Goal: Navigation & Orientation: Find specific page/section

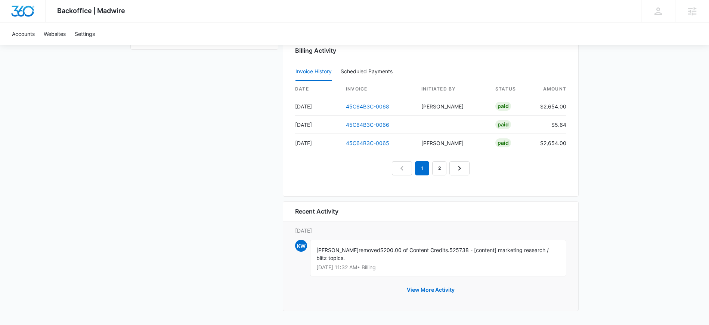
scroll to position [775, 0]
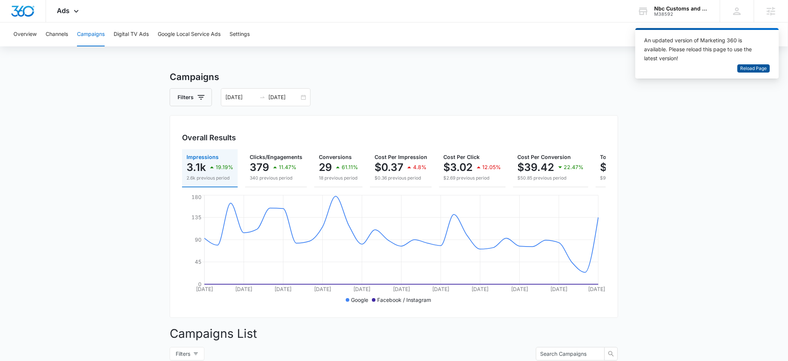
click at [751, 68] on span "Reload Page" at bounding box center [753, 68] width 27 height 7
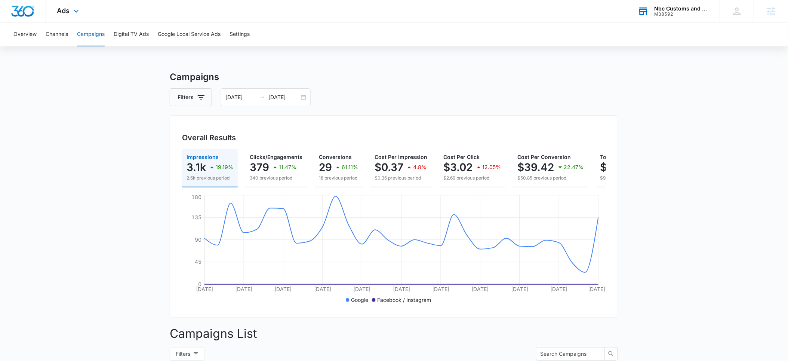
click at [662, 15] on div "M38592" at bounding box center [681, 14] width 55 height 5
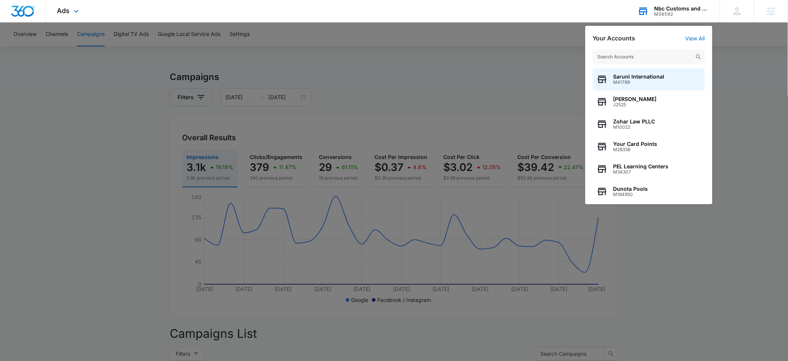
click at [630, 55] on input "text" at bounding box center [649, 56] width 112 height 15
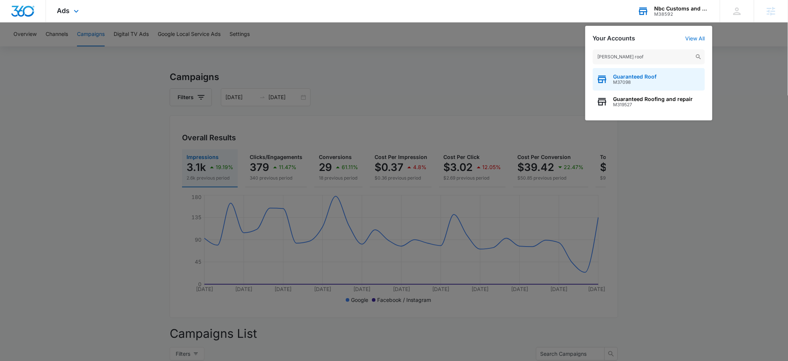
type input "teed roof"
click at [621, 77] on span "Guaranteed Roof" at bounding box center [634, 77] width 43 height 6
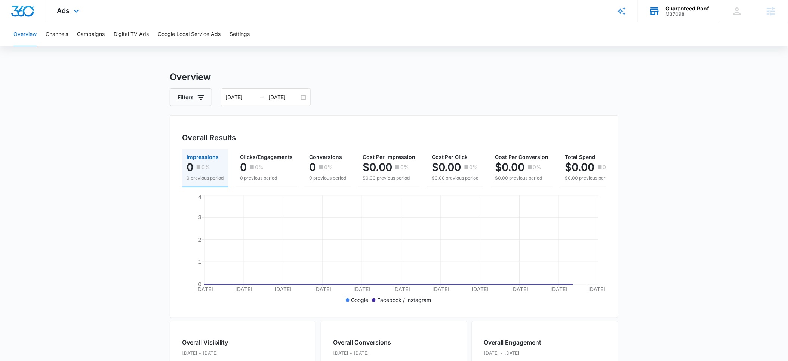
click at [68, 15] on div "Ads Apps Reputation Websites Forms CRM Email Social Payments POS Content Ads In…" at bounding box center [69, 11] width 46 height 22
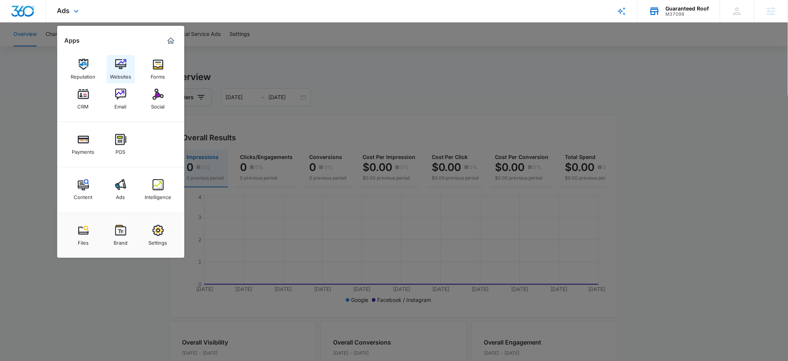
click at [117, 77] on div "Websites" at bounding box center [120, 75] width 21 height 10
